Goal: Navigation & Orientation: Find specific page/section

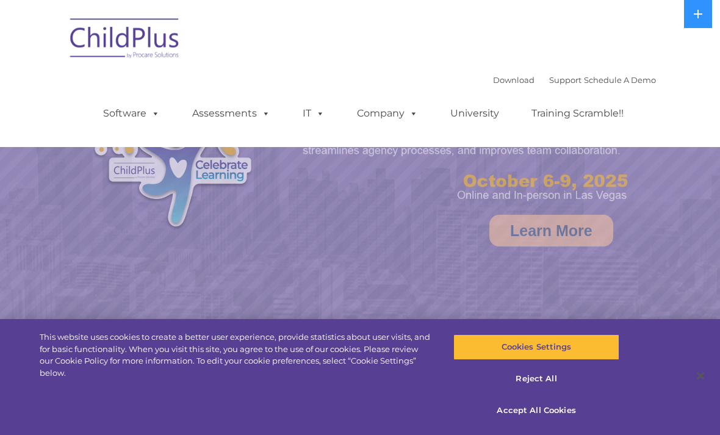
select select "MEDIUM"
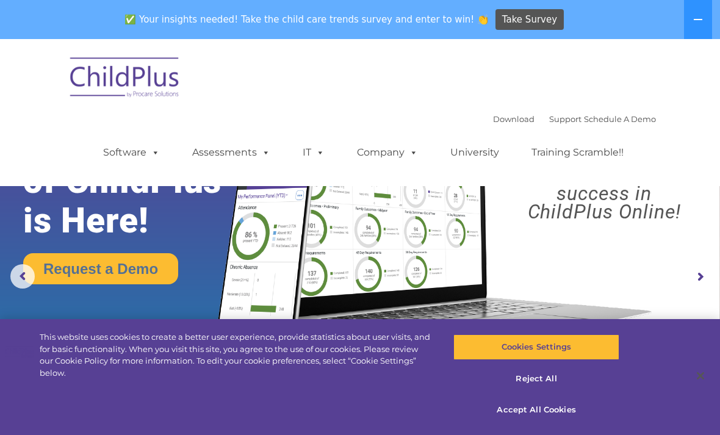
click at [129, 150] on link "Software" at bounding box center [131, 152] width 81 height 24
click at [670, 72] on nav "Download Support | Schedule A Demo  MENU MENU Software ChildPlus: The original…" at bounding box center [360, 112] width 720 height 147
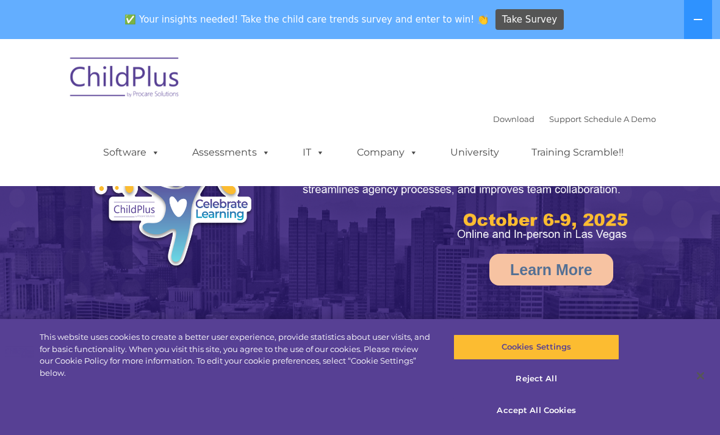
select select "MEDIUM"
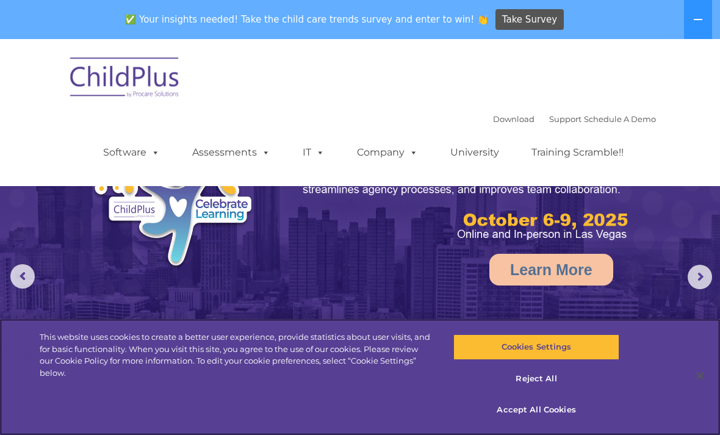
click at [566, 412] on button "Accept All Cookies" at bounding box center [536, 410] width 165 height 26
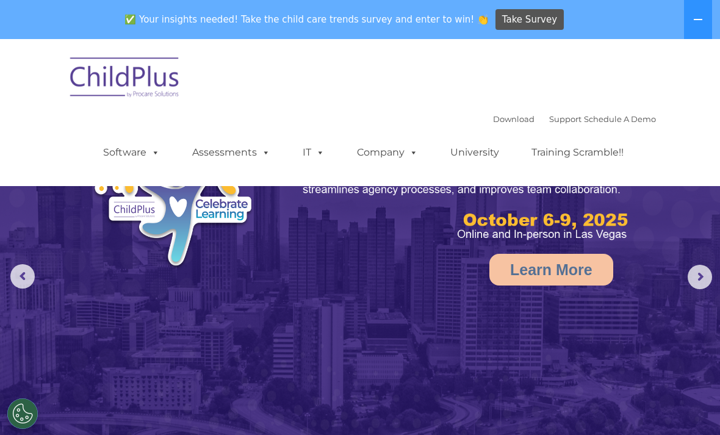
click at [687, 24] on button at bounding box center [698, 19] width 28 height 39
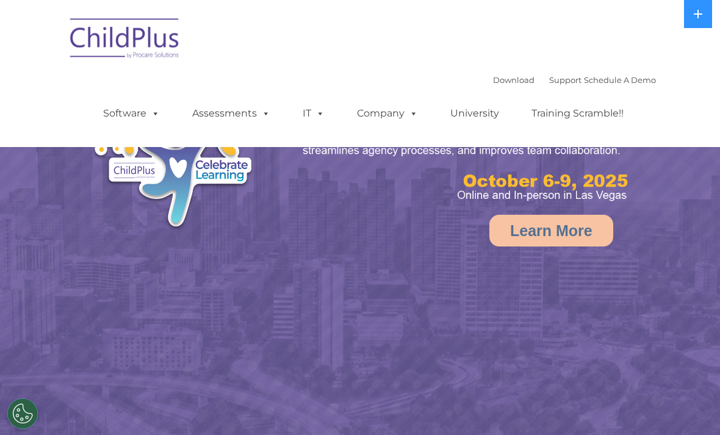
select select "MEDIUM"
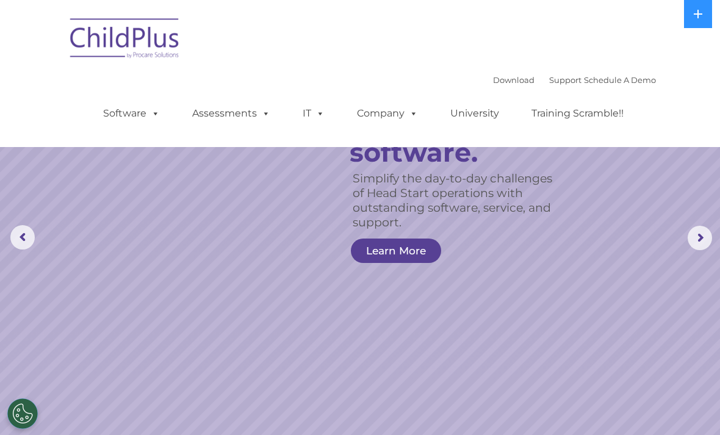
click at [22, 248] on rs-arrow at bounding box center [22, 237] width 24 height 24
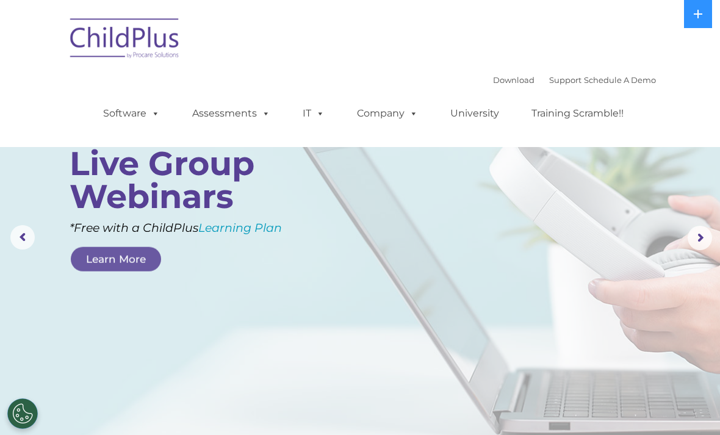
click at [691, 243] on rs-arrow at bounding box center [700, 238] width 24 height 24
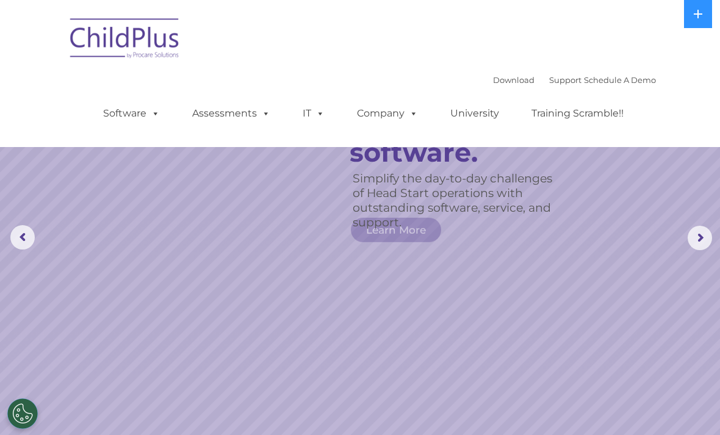
click at [691, 244] on rs-arrow at bounding box center [700, 238] width 24 height 24
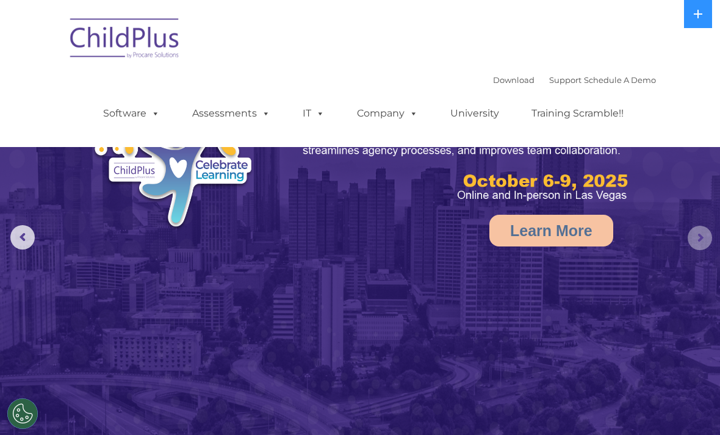
click at [706, 236] on rs-arrow at bounding box center [700, 238] width 24 height 24
